Goal: Transaction & Acquisition: Purchase product/service

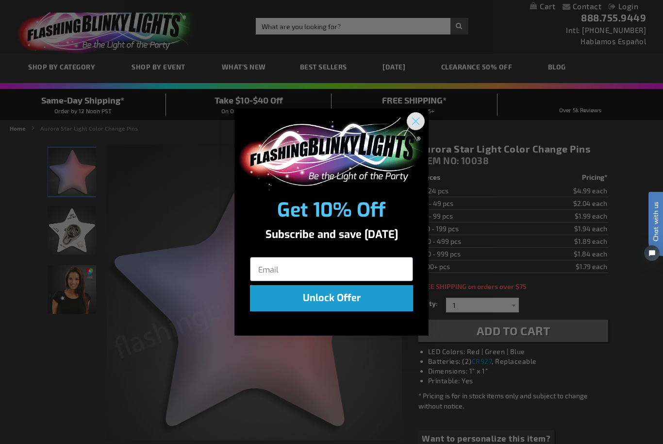
click at [415, 118] on icon "Close dialog" at bounding box center [416, 120] width 7 height 7
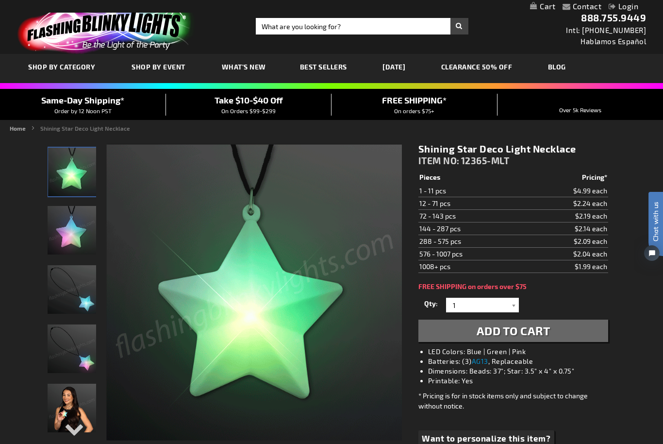
click at [82, 396] on img "Woman wearing Shining Star Deco Light Necklace" at bounding box center [72, 408] width 49 height 49
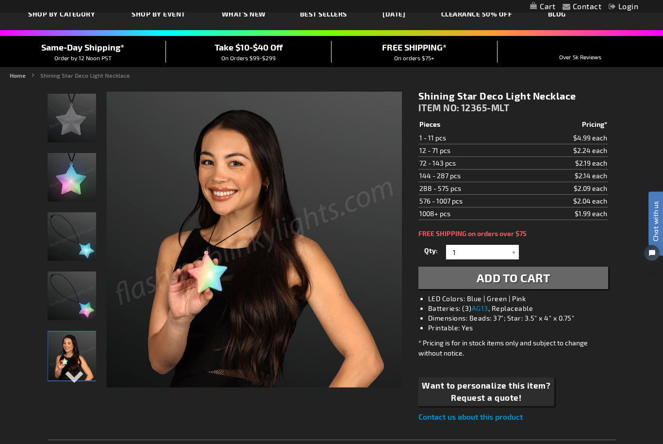
scroll to position [10, 0]
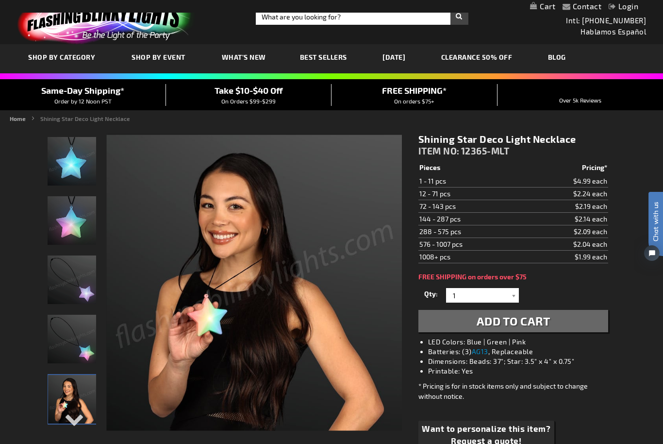
click at [585, 327] on button "Add to Cart" at bounding box center [513, 321] width 190 height 22
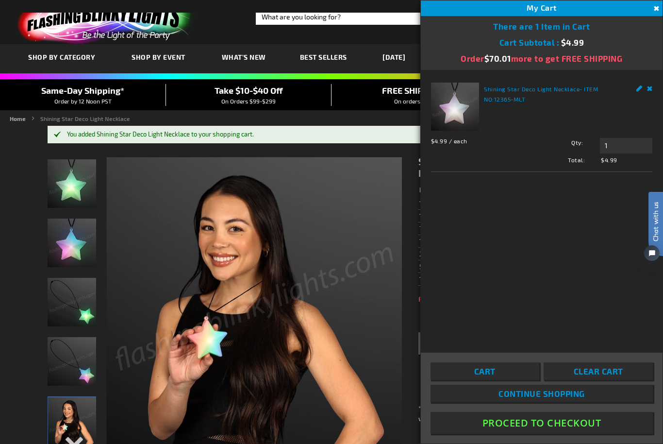
click at [653, 8] on button "Close" at bounding box center [655, 8] width 11 height 11
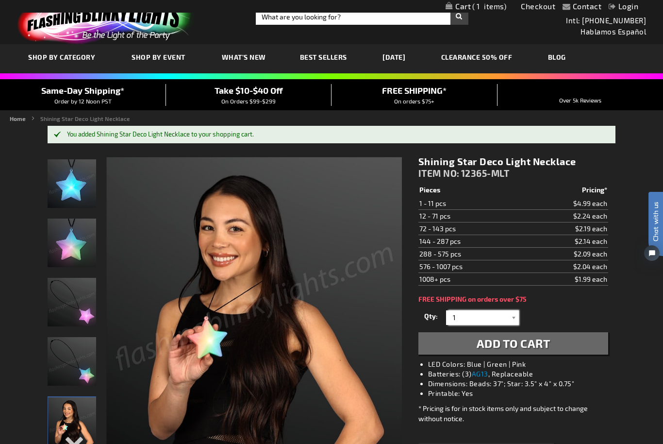
click at [501, 319] on input "1" at bounding box center [484, 317] width 70 height 15
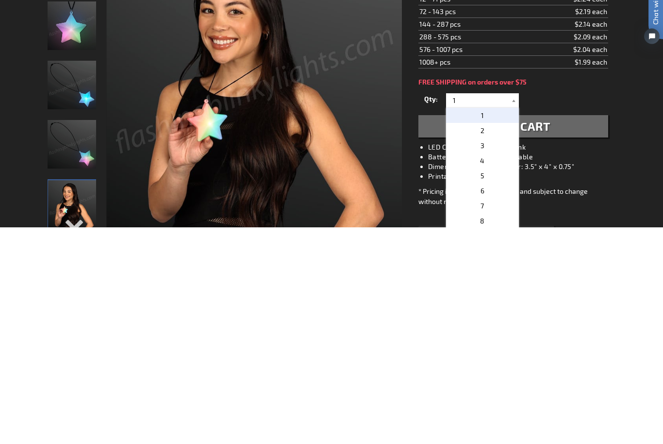
click at [485, 340] on p "2" at bounding box center [482, 347] width 73 height 15
type input "2"
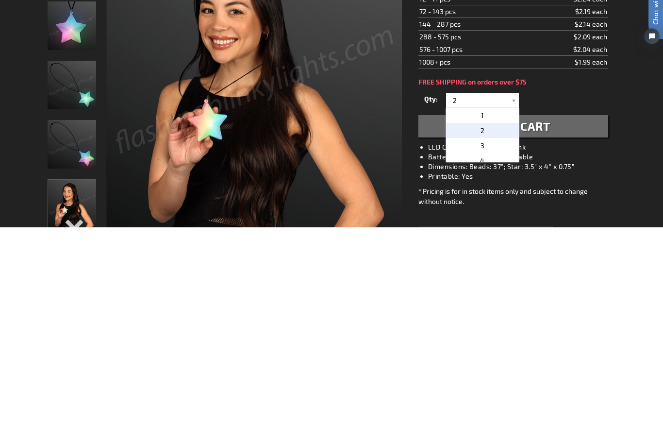
scroll to position [227, 0]
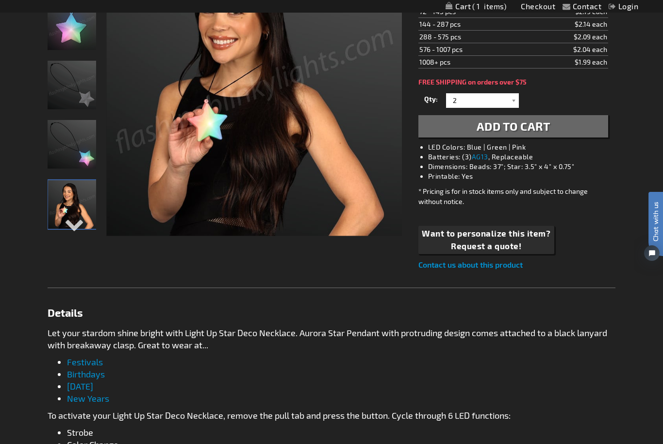
click at [585, 134] on button "Add to Cart" at bounding box center [513, 126] width 190 height 22
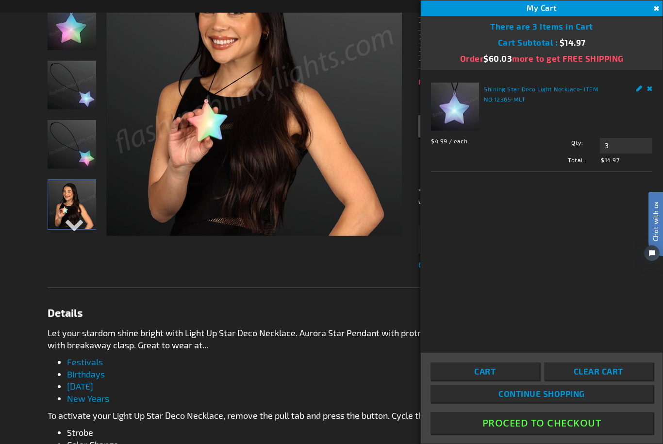
click at [651, 11] on button "Close" at bounding box center [655, 8] width 11 height 11
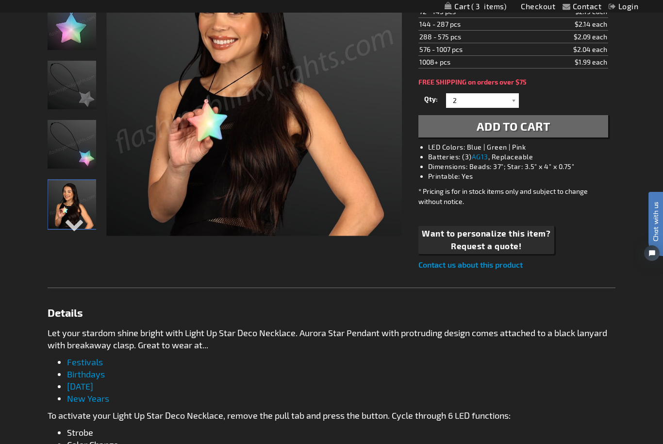
click at [484, 155] on link "AG13" at bounding box center [480, 156] width 17 height 8
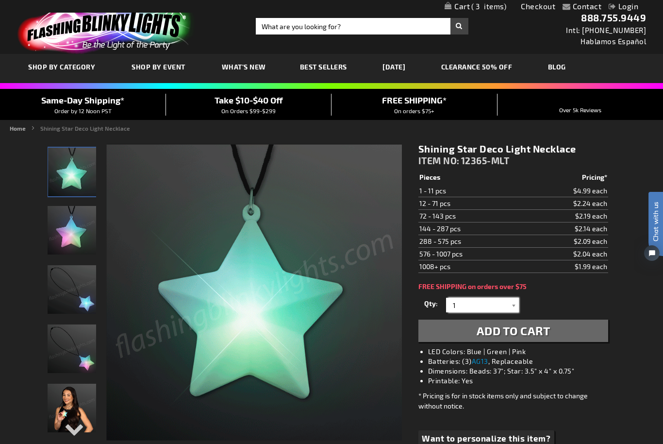
click at [501, 304] on input "1" at bounding box center [484, 305] width 70 height 15
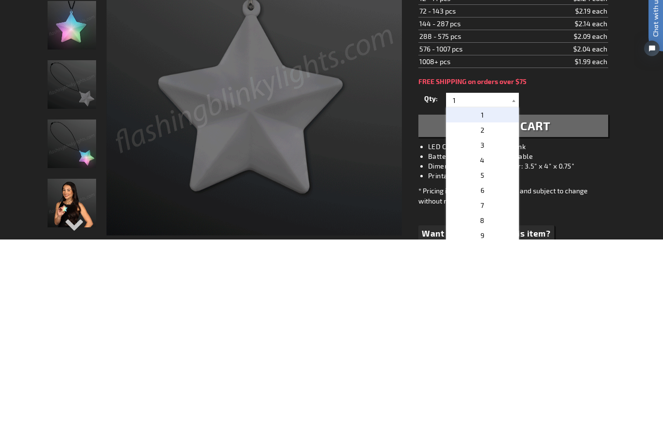
click at [490, 342] on p "3" at bounding box center [482, 349] width 73 height 15
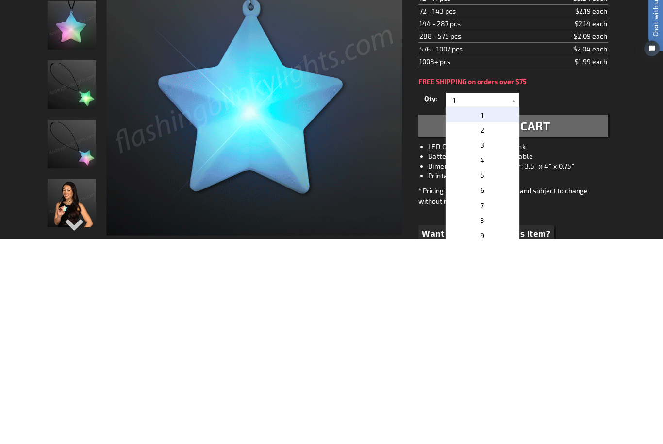
type input "3"
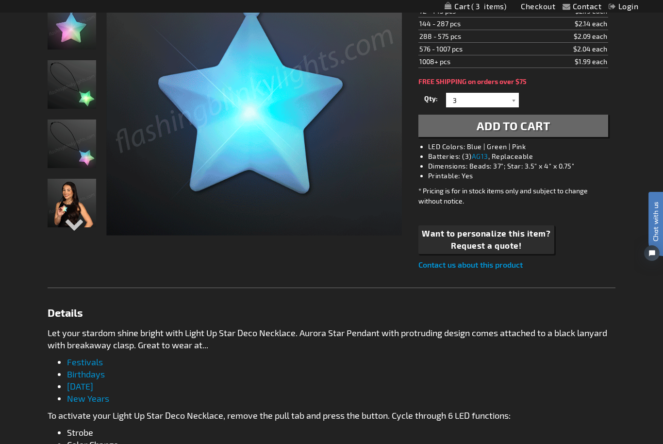
click at [634, 176] on div "Contact Compare Products Checkout Login Skip to Content My Cart 3 3 items My Ca…" at bounding box center [331, 397] width 663 height 1205
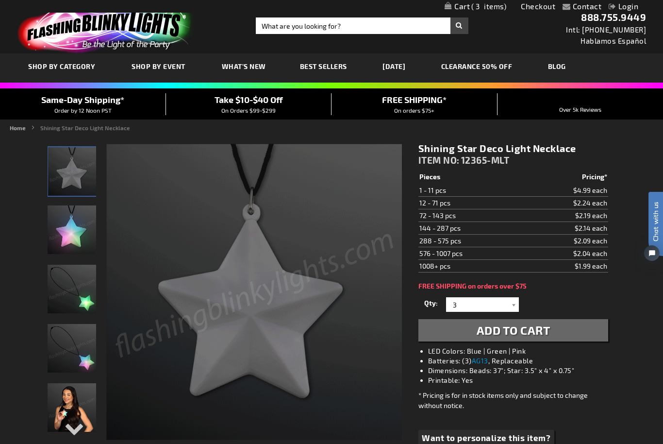
scroll to position [0, 0]
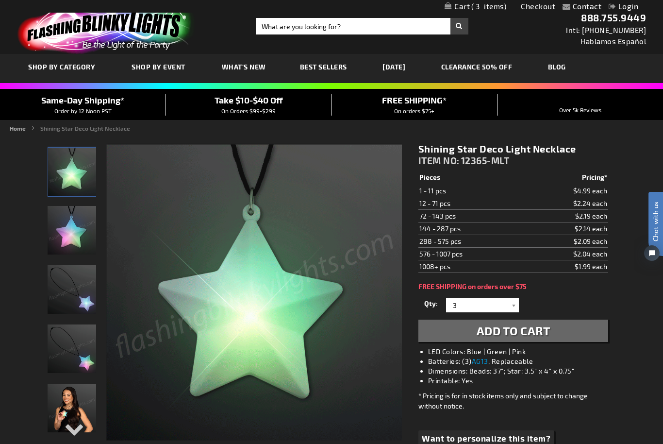
click at [75, 238] on img "Shining Star Deco Light Necklace" at bounding box center [72, 230] width 49 height 49
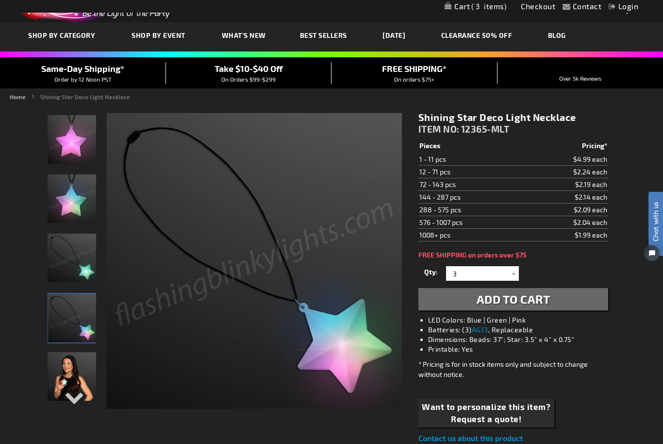
scroll to position [32, 0]
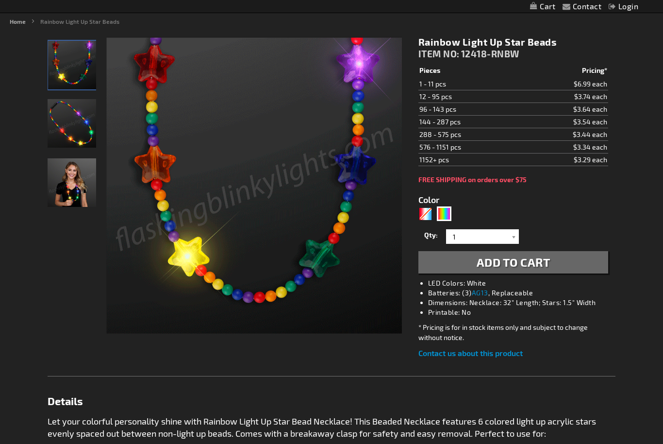
scroll to position [107, 0]
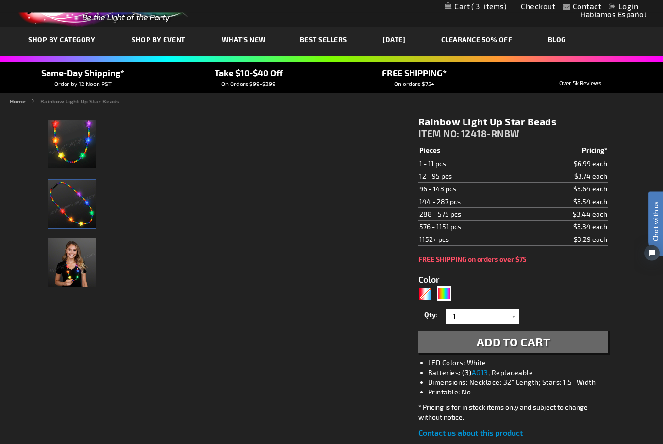
click at [91, 214] on img "Rainbow Light Up Star Beads" at bounding box center [72, 204] width 49 height 49
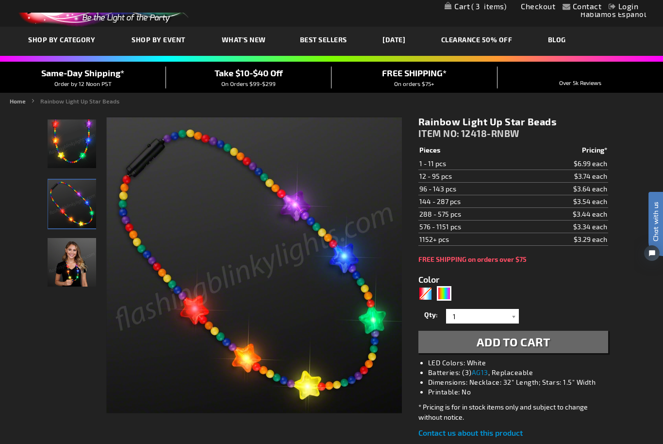
scroll to position [0, 0]
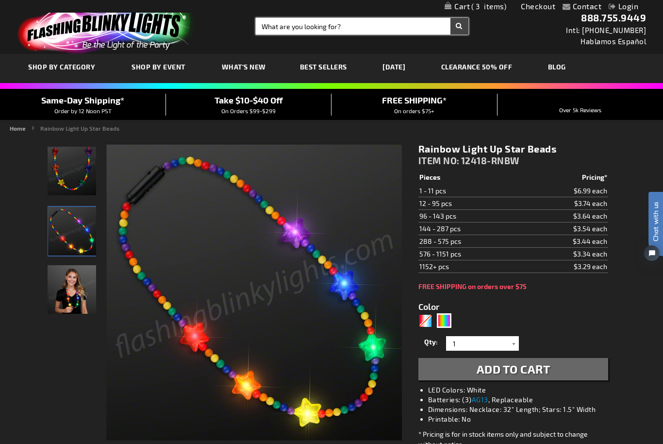
click at [314, 23] on input "Search" at bounding box center [362, 26] width 212 height 17
type input "Bracelet"
click at [459, 26] on button "Search" at bounding box center [460, 26] width 18 height 17
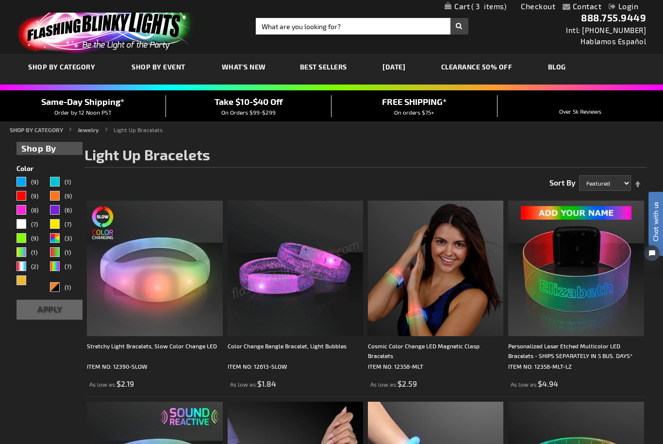
click at [325, 284] on img at bounding box center [295, 267] width 135 height 135
